Goal: Ask a question

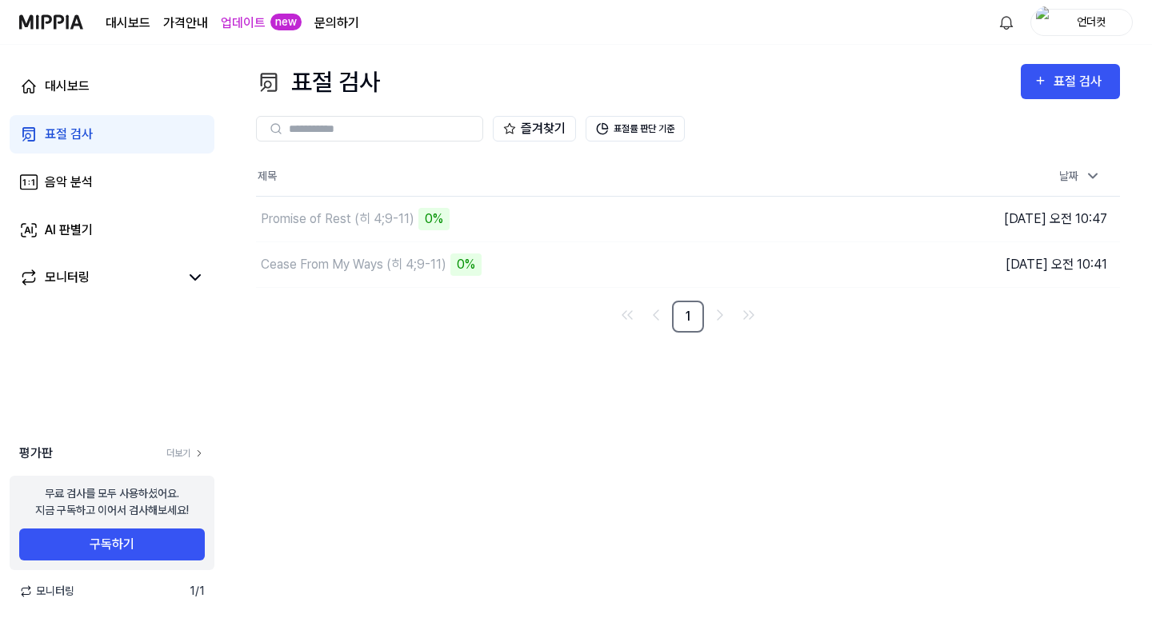
click at [419, 328] on nav "1" at bounding box center [688, 317] width 864 height 32
click at [795, 218] on td "Promise of Rest (히 4;9-11) 0% 이동하기" at bounding box center [580, 219] width 648 height 45
click at [805, 219] on td "Promise of Rest (히 4;9-11) 0% 이동하기" at bounding box center [580, 219] width 648 height 45
click at [255, 26] on link "업데이트" at bounding box center [243, 23] width 45 height 19
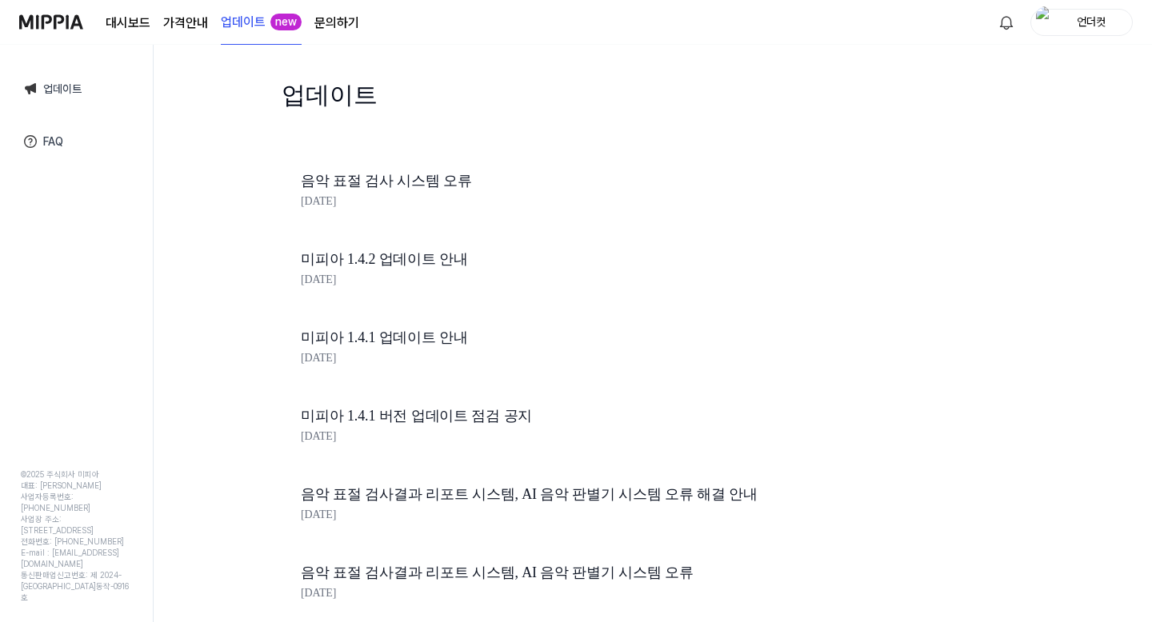
click at [375, 181] on link "음악 표절 검사 시스템 오류" at bounding box center [573, 181] width 544 height 23
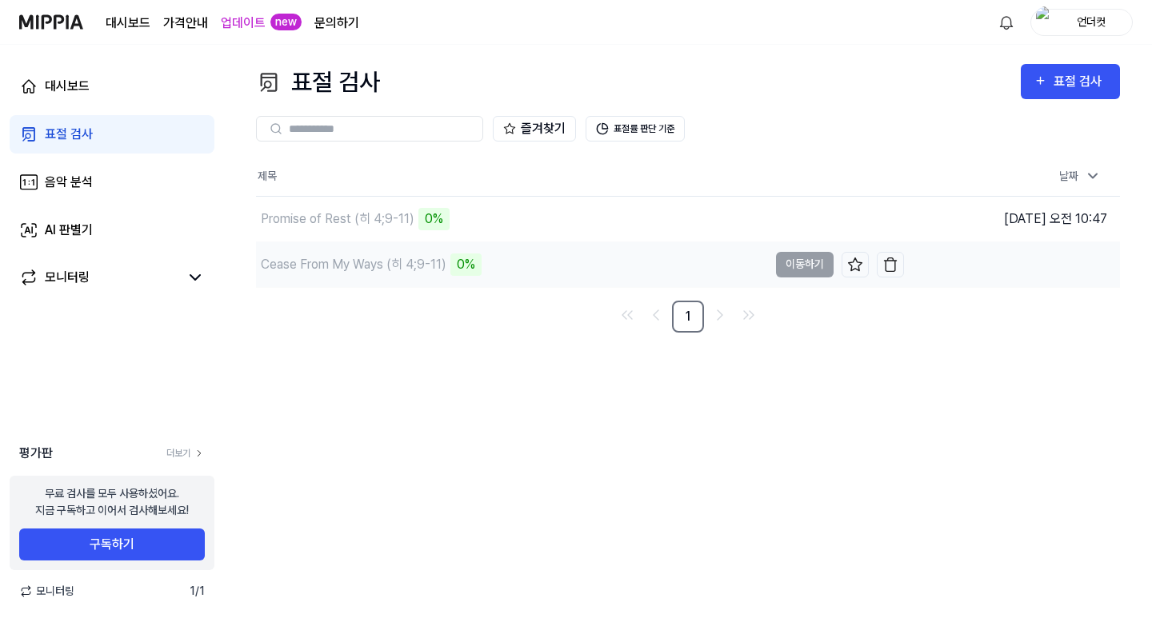
click at [807, 266] on td "Cease From My Ways (히 4;9-11) 0% 이동하기" at bounding box center [580, 264] width 648 height 45
click at [460, 334] on div "표절 검사 표절 검사 표절 검사 음악 분석 AI 판별기 즐겨찾기 표절률 판단 기준 제목 날짜 Promise of Rest (히 4;9-11)…" at bounding box center [688, 334] width 928 height 578
click at [346, 21] on link "문의하기" at bounding box center [336, 23] width 45 height 19
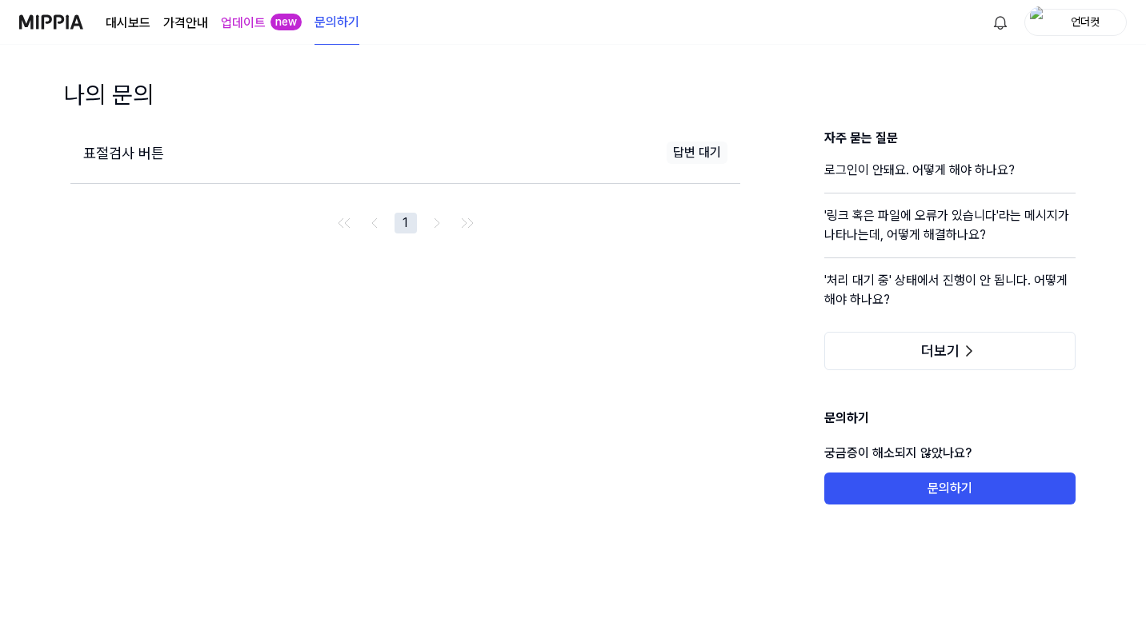
click at [690, 154] on div "답변 대기" at bounding box center [696, 153] width 61 height 22
click at [118, 158] on span "표절검사 버튼" at bounding box center [123, 153] width 81 height 17
